Goal: Task Accomplishment & Management: Use online tool/utility

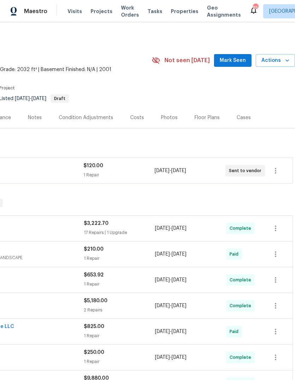
scroll to position [0, 105]
click at [238, 60] on span "Mark Seen" at bounding box center [233, 60] width 26 height 9
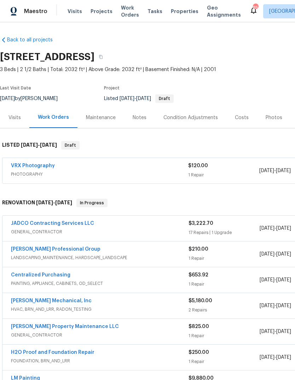
scroll to position [0, 0]
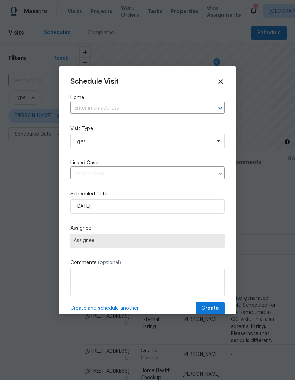
click at [182, 108] on input "text" at bounding box center [137, 108] width 134 height 11
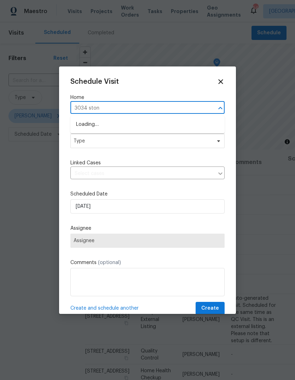
type input "3034 stone"
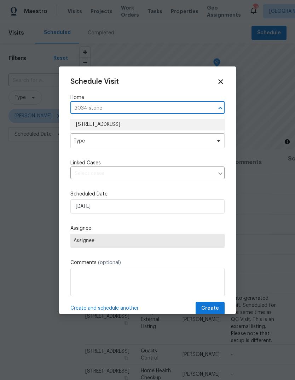
click at [97, 126] on li "3034 Stonebridge Creek Dr, Lithonia, GA 30058" at bounding box center [147, 125] width 154 height 12
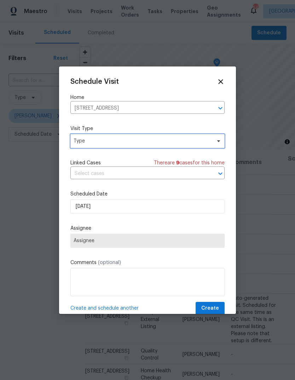
click at [95, 143] on span "Type" at bounding box center [143, 141] width 138 height 7
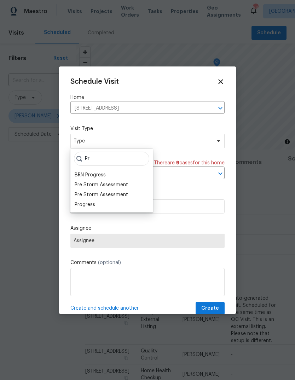
type input "P"
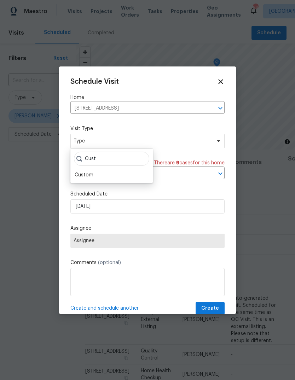
type input "Cust"
click at [84, 177] on div "Custom" at bounding box center [84, 175] width 19 height 7
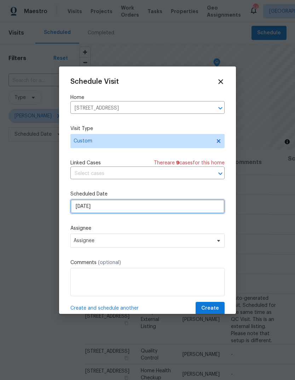
click at [103, 211] on input "[DATE]" at bounding box center [147, 207] width 154 height 14
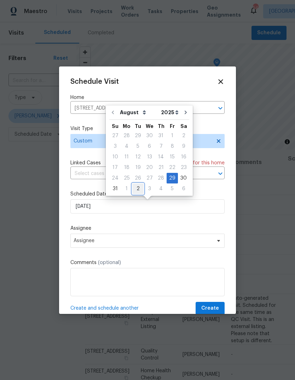
click at [139, 187] on div "2" at bounding box center [137, 189] width 11 height 10
type input "[DATE]"
select select "8"
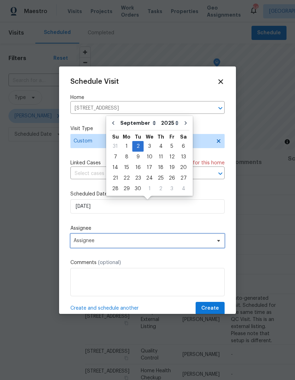
click at [216, 242] on span at bounding box center [218, 241] width 8 height 6
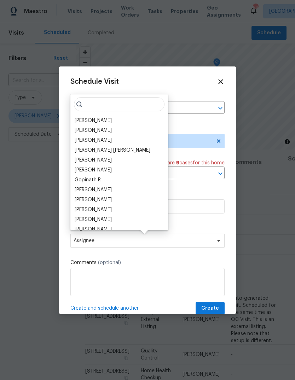
click at [85, 120] on div "[PERSON_NAME]" at bounding box center [93, 120] width 37 height 7
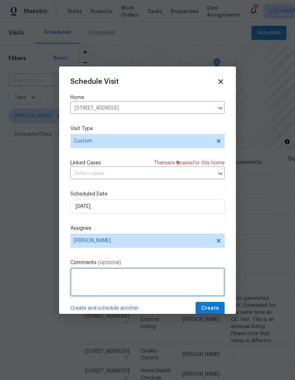
click at [192, 277] on textarea at bounding box center [147, 282] width 154 height 28
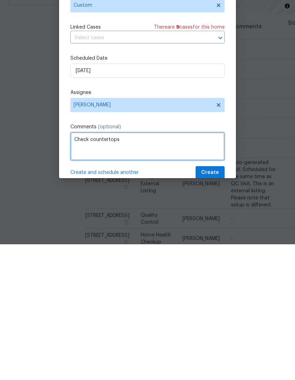
type textarea "Check countertops"
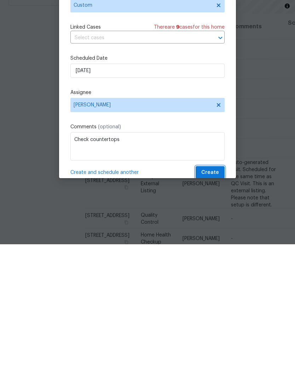
click at [219, 304] on span "Create" at bounding box center [210, 308] width 18 height 9
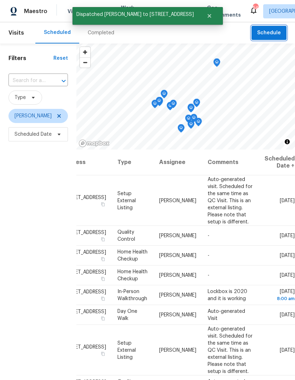
scroll to position [0, 61]
click at [0, 0] on icon at bounding box center [0, 0] width 0 height 0
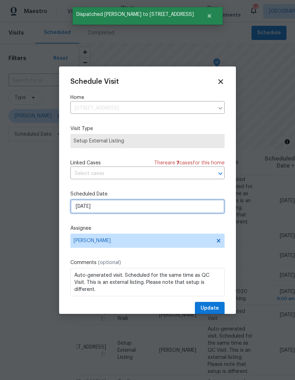
click at [191, 209] on input "[DATE]" at bounding box center [147, 207] width 154 height 14
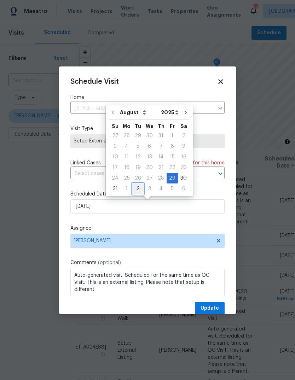
click at [137, 187] on div "2" at bounding box center [137, 189] width 11 height 10
type input "[DATE]"
select select "8"
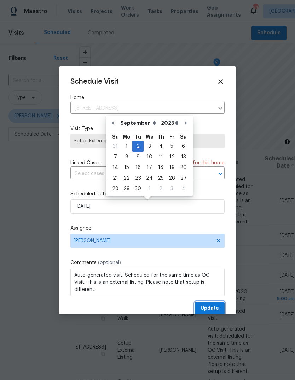
click at [213, 307] on span "Update" at bounding box center [210, 308] width 18 height 9
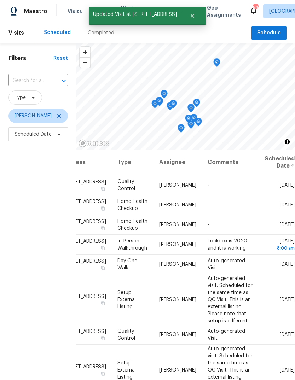
click at [0, 0] on icon at bounding box center [0, 0] width 0 height 0
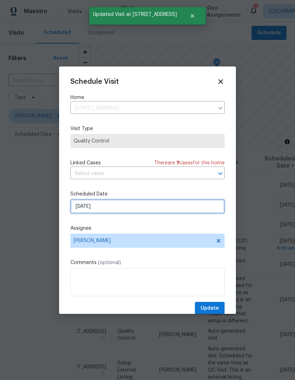
click at [199, 211] on input "[DATE]" at bounding box center [147, 207] width 154 height 14
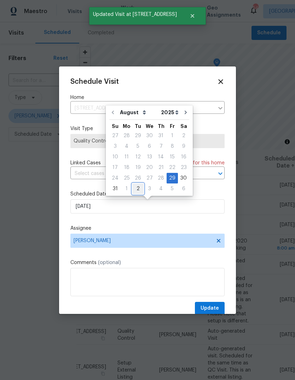
click at [135, 188] on div "2" at bounding box center [137, 189] width 11 height 10
type input "[DATE]"
select select "8"
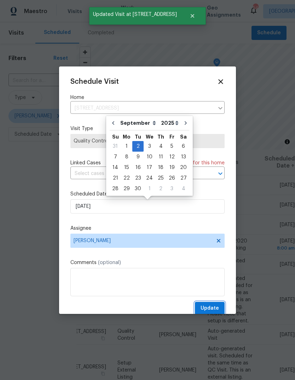
click at [218, 310] on span "Update" at bounding box center [210, 308] width 18 height 9
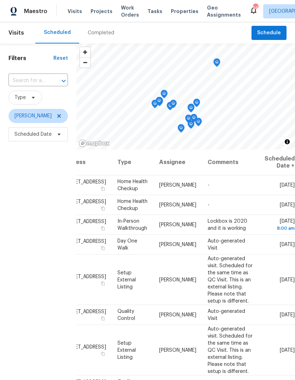
click at [0, 0] on icon at bounding box center [0, 0] width 0 height 0
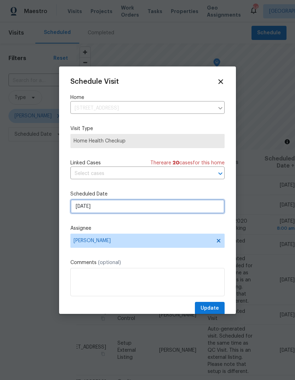
click at [200, 210] on input "8/31/2025" at bounding box center [147, 207] width 154 height 14
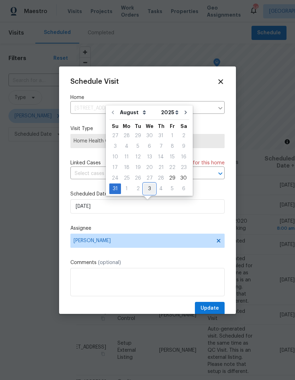
click at [151, 188] on div "3" at bounding box center [150, 189] width 12 height 10
type input "9/3/2025"
select select "8"
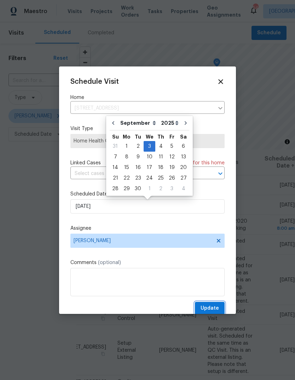
click at [216, 307] on span "Update" at bounding box center [210, 308] width 18 height 9
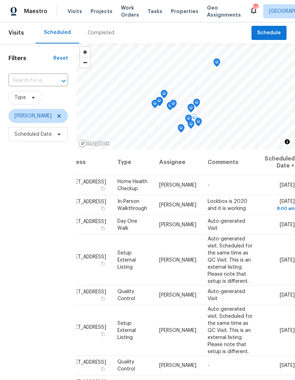
click at [0, 0] on icon at bounding box center [0, 0] width 0 height 0
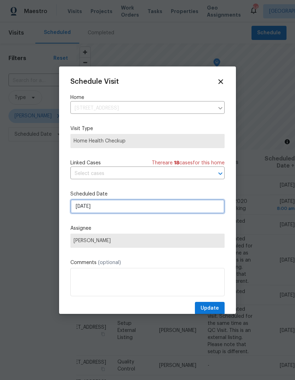
click at [200, 209] on input "9/1/2025" at bounding box center [147, 207] width 154 height 14
select select "8"
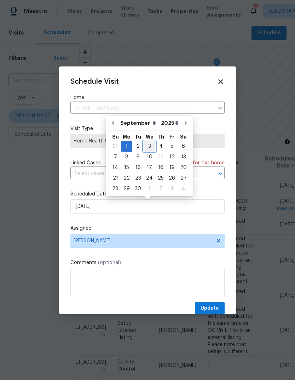
click at [149, 143] on div "3" at bounding box center [150, 147] width 12 height 10
type input "9/3/2025"
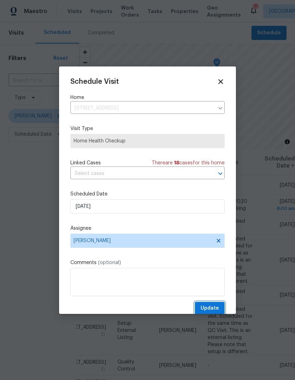
click at [221, 309] on button "Update" at bounding box center [210, 308] width 30 height 13
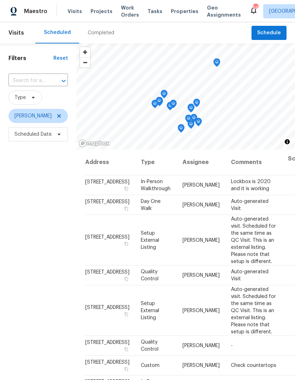
scroll to position [0, 0]
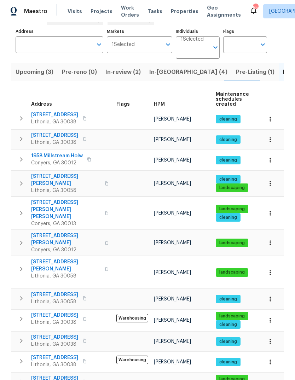
scroll to position [45, 0]
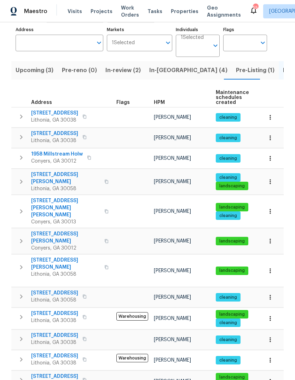
click at [40, 257] on span "6235 Marbut Farms Trl" at bounding box center [65, 264] width 69 height 14
click at [165, 70] on span "In-reno (4)" at bounding box center [188, 70] width 78 height 10
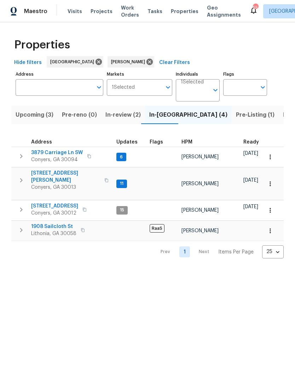
click at [45, 154] on span "3879 Carriage Ln SW" at bounding box center [57, 152] width 52 height 7
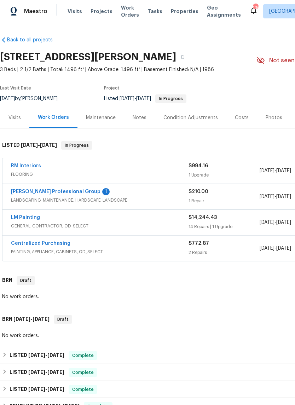
click at [22, 216] on link "LM Painting" at bounding box center [25, 217] width 29 height 5
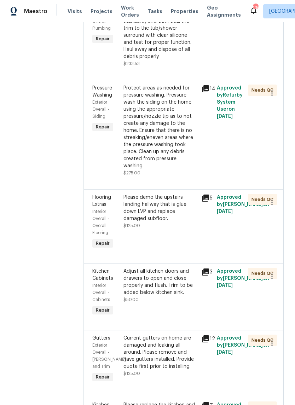
scroll to position [429, 0]
click at [209, 201] on icon at bounding box center [205, 197] width 7 height 7
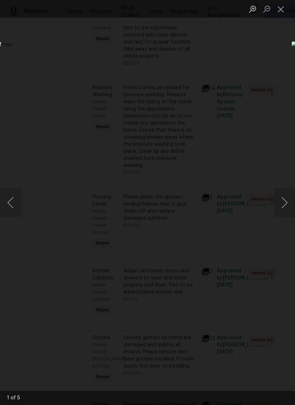
click at [285, 200] on button "Next image" at bounding box center [284, 203] width 21 height 28
click at [285, 205] on button "Next image" at bounding box center [284, 203] width 21 height 28
click at [284, 208] on button "Next image" at bounding box center [284, 203] width 21 height 28
click at [284, 206] on button "Next image" at bounding box center [284, 203] width 21 height 28
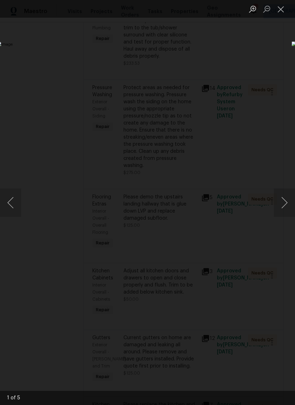
click at [285, 204] on button "Next image" at bounding box center [284, 203] width 21 height 28
click at [282, 205] on button "Next image" at bounding box center [284, 203] width 21 height 28
click at [282, 7] on button "Close lightbox" at bounding box center [281, 9] width 14 height 12
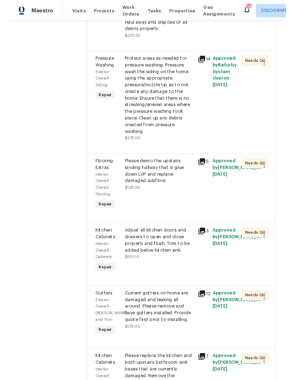
scroll to position [459, 0]
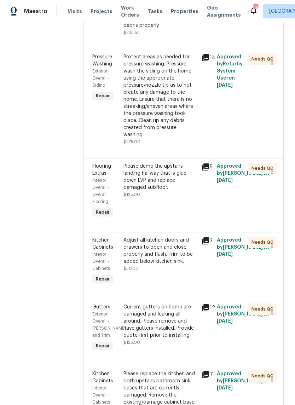
click at [178, 191] on div "Please demo the upstairs landing hallway that is glue down LVP and replace dama…" at bounding box center [161, 177] width 74 height 28
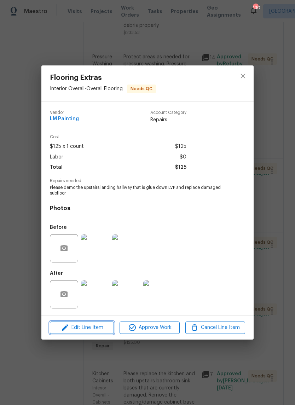
click at [74, 327] on span "Edit Line Item" at bounding box center [82, 328] width 60 height 9
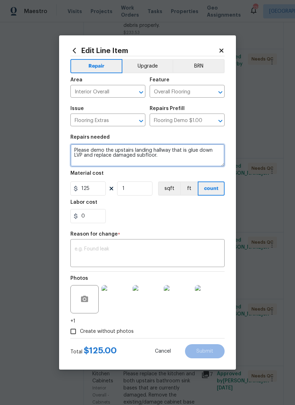
click at [176, 160] on textarea "Please demo the upstairs landing hallway that is glue down LVP and replace dama…" at bounding box center [147, 155] width 154 height 23
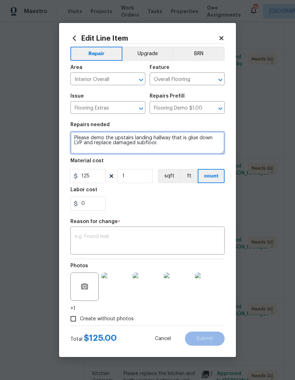
click at [199, 148] on textarea "Please demo the upstairs landing hallway that is glue down LVP and replace dama…" at bounding box center [147, 143] width 154 height 23
type textarea "paint touchups needed from where flooring vendor damage, trim, and walls and do…"
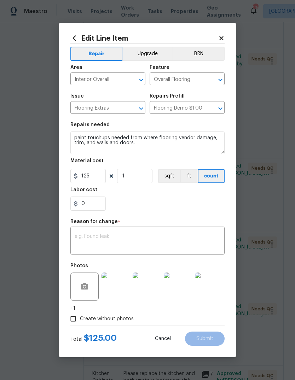
click at [212, 231] on div "x ​" at bounding box center [147, 242] width 154 height 26
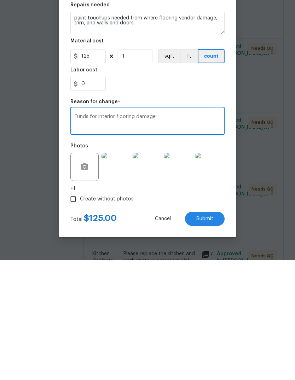
type textarea "Funds for interior flooring damage."
click at [98, 169] on input "125" at bounding box center [87, 176] width 35 height 14
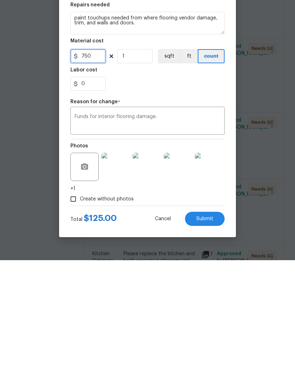
type input "750"
click at [200, 229] on div "Funds for interior flooring damage. x ​" at bounding box center [147, 242] width 154 height 26
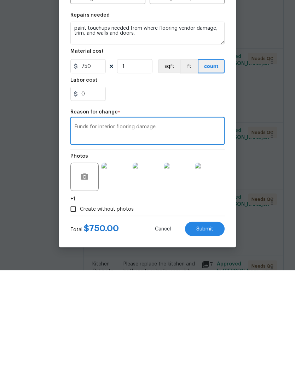
click at [216, 332] on button "Submit" at bounding box center [205, 339] width 40 height 14
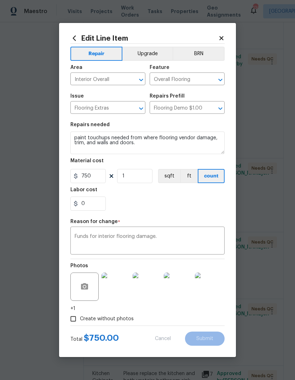
type textarea "Please demo the upstairs landing hallway that is glue down LVP and replace dama…"
type input "125"
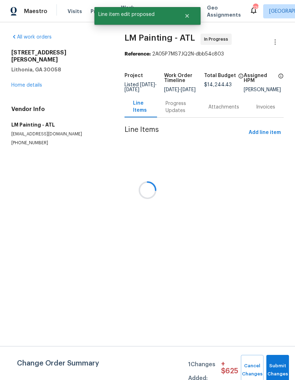
scroll to position [0, 0]
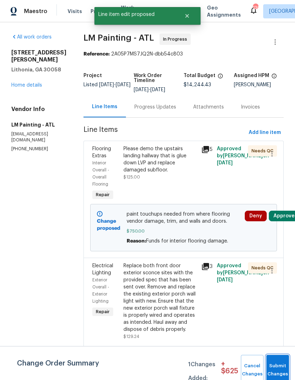
click at [284, 365] on button "Submit Changes" at bounding box center [278, 370] width 23 height 30
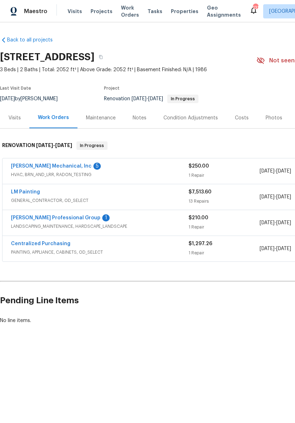
click at [5, 51] on div "[STREET_ADDRESS]" at bounding box center [128, 57] width 257 height 18
copy h2 "[STREET_ADDRESS]"
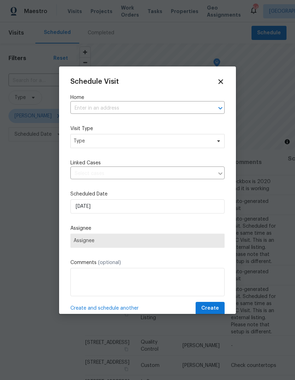
click at [184, 106] on input "text" at bounding box center [137, 108] width 134 height 11
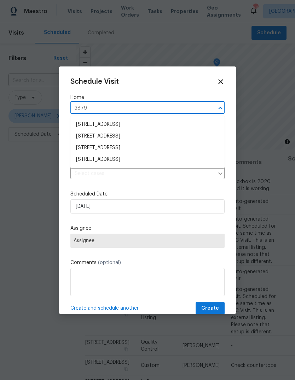
type input "3879"
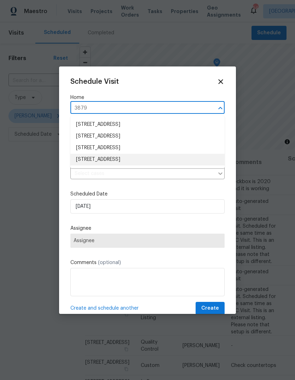
click at [153, 160] on li "[STREET_ADDRESS]" at bounding box center [147, 160] width 154 height 12
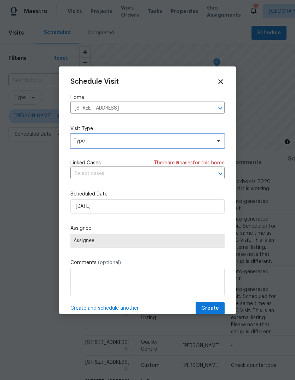
click at [201, 140] on span "Type" at bounding box center [143, 141] width 138 height 7
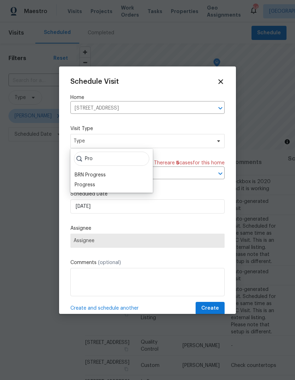
type input "Pro"
click at [82, 188] on div "Progress" at bounding box center [85, 185] width 21 height 7
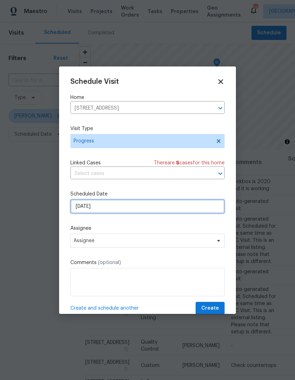
click at [202, 208] on input "[DATE]" at bounding box center [147, 207] width 154 height 14
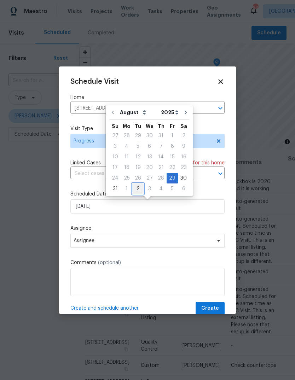
click at [140, 189] on div "2" at bounding box center [137, 189] width 11 height 10
type input "[DATE]"
select select "8"
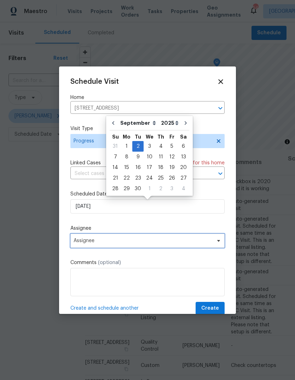
click at [218, 247] on span "Assignee" at bounding box center [147, 241] width 154 height 14
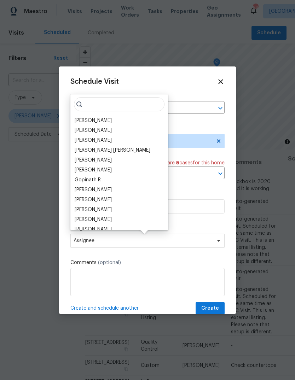
click at [97, 119] on div "[PERSON_NAME]" at bounding box center [93, 120] width 37 height 7
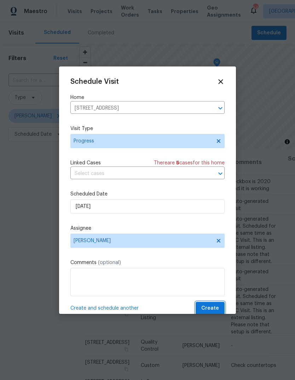
click at [224, 308] on button "Create" at bounding box center [210, 308] width 29 height 13
